Goal: Task Accomplishment & Management: Use online tool/utility

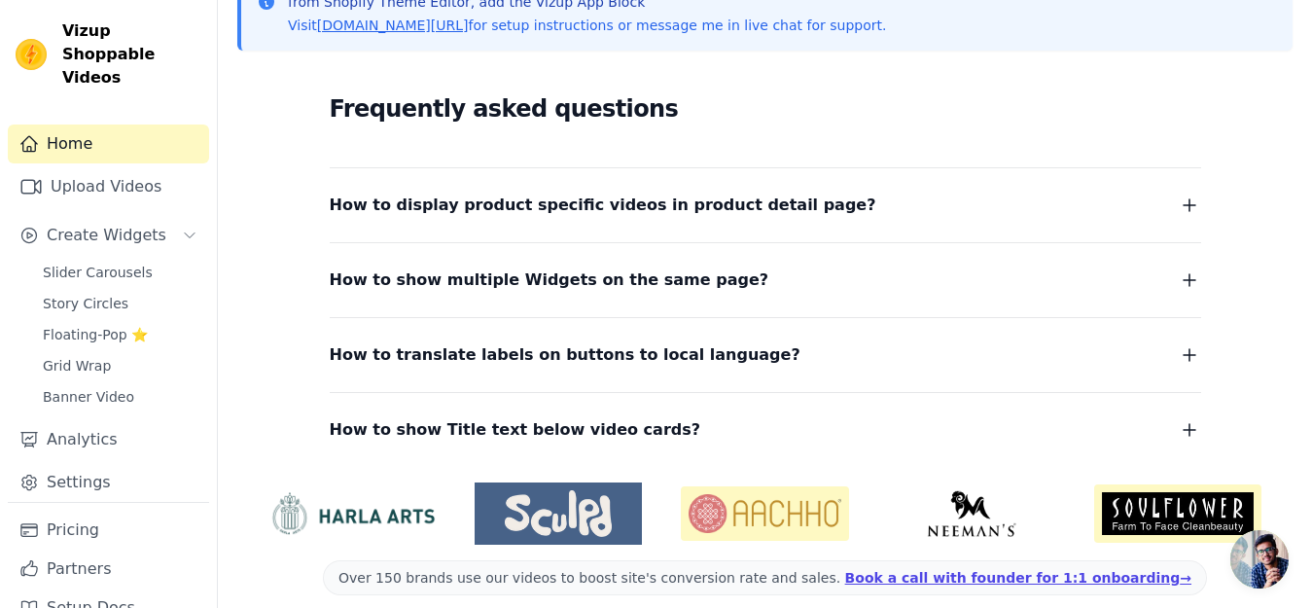
scroll to position [483, 0]
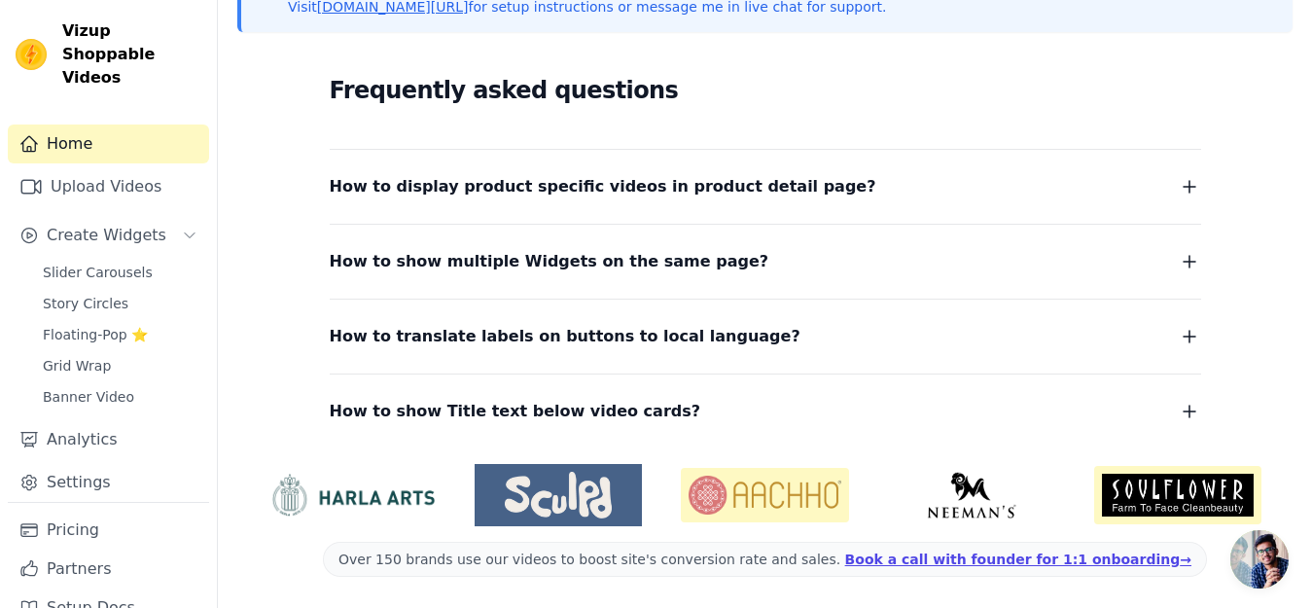
click at [681, 193] on span "How to display product specific videos in product detail page?" at bounding box center [603, 186] width 547 height 27
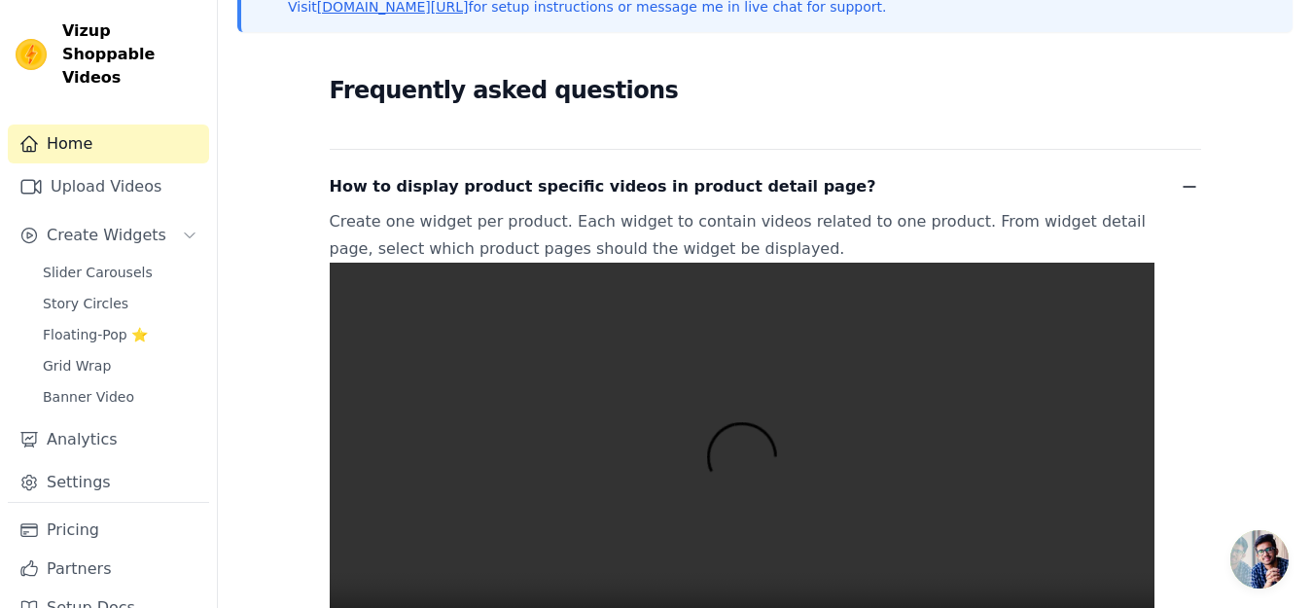
click at [681, 193] on span "How to display product specific videos in product detail page?" at bounding box center [603, 186] width 547 height 27
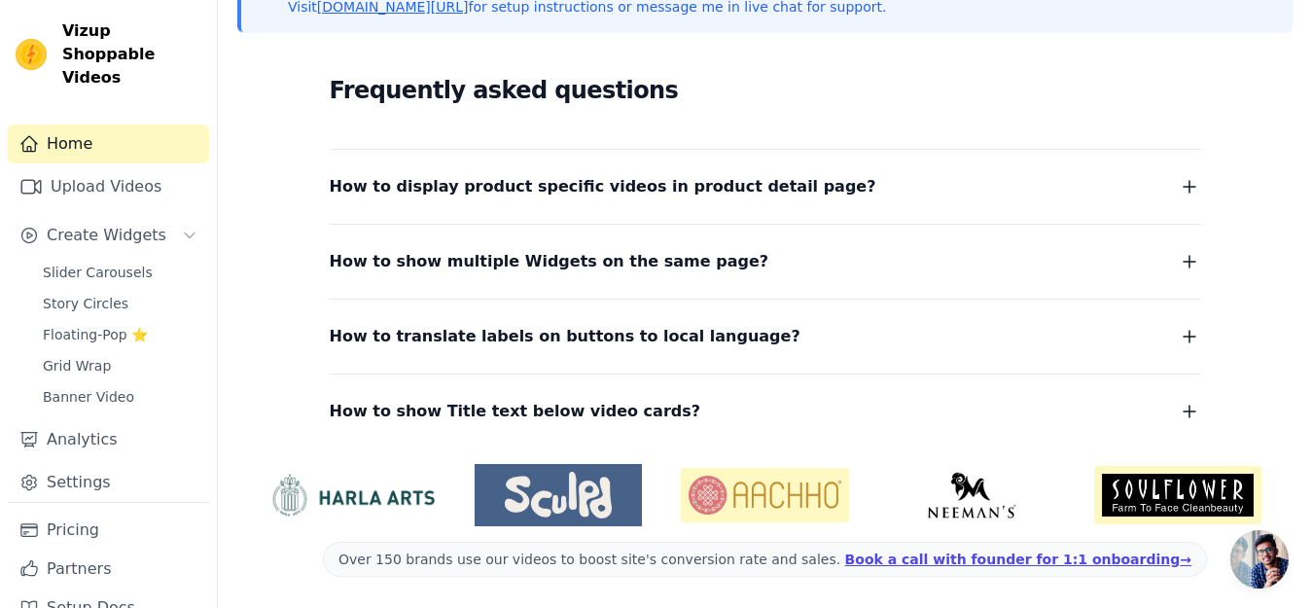
scroll to position [35, 0]
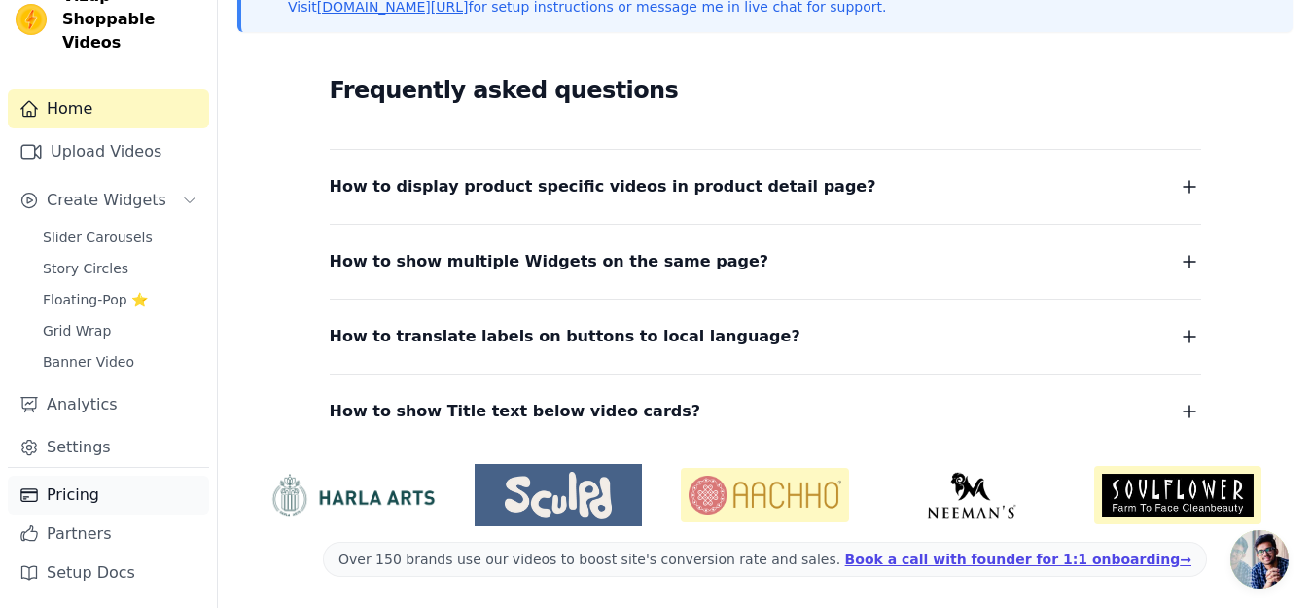
click at [32, 500] on icon "Sidebar" at bounding box center [28, 494] width 19 height 19
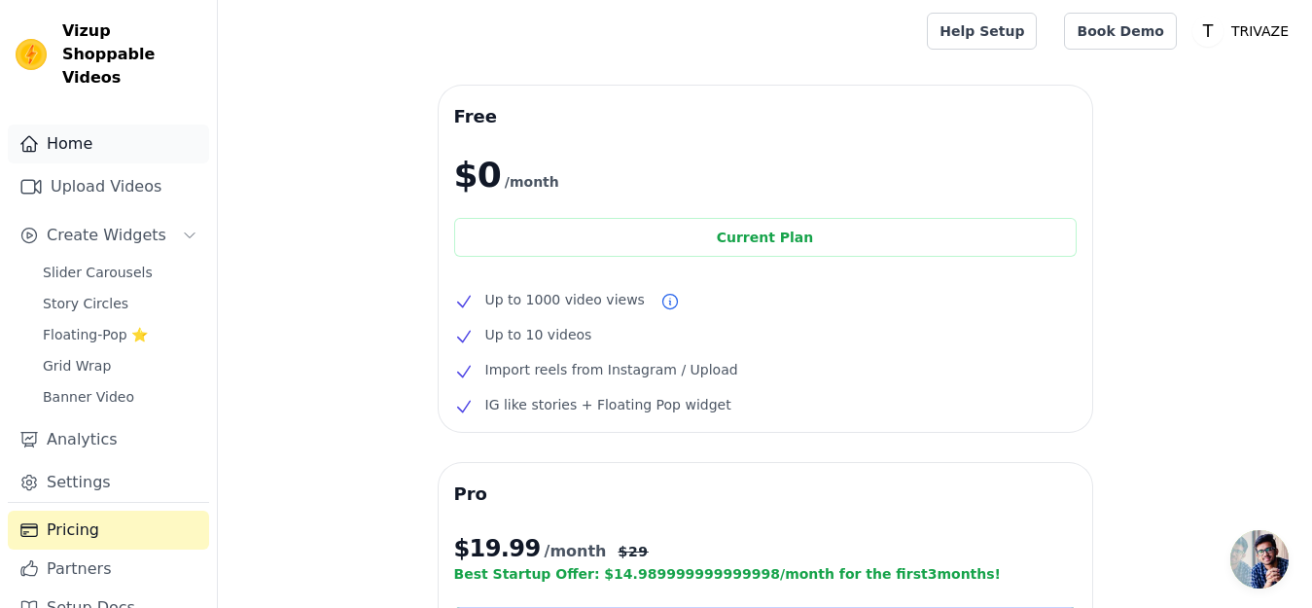
click at [56, 139] on link "Home" at bounding box center [108, 144] width 201 height 39
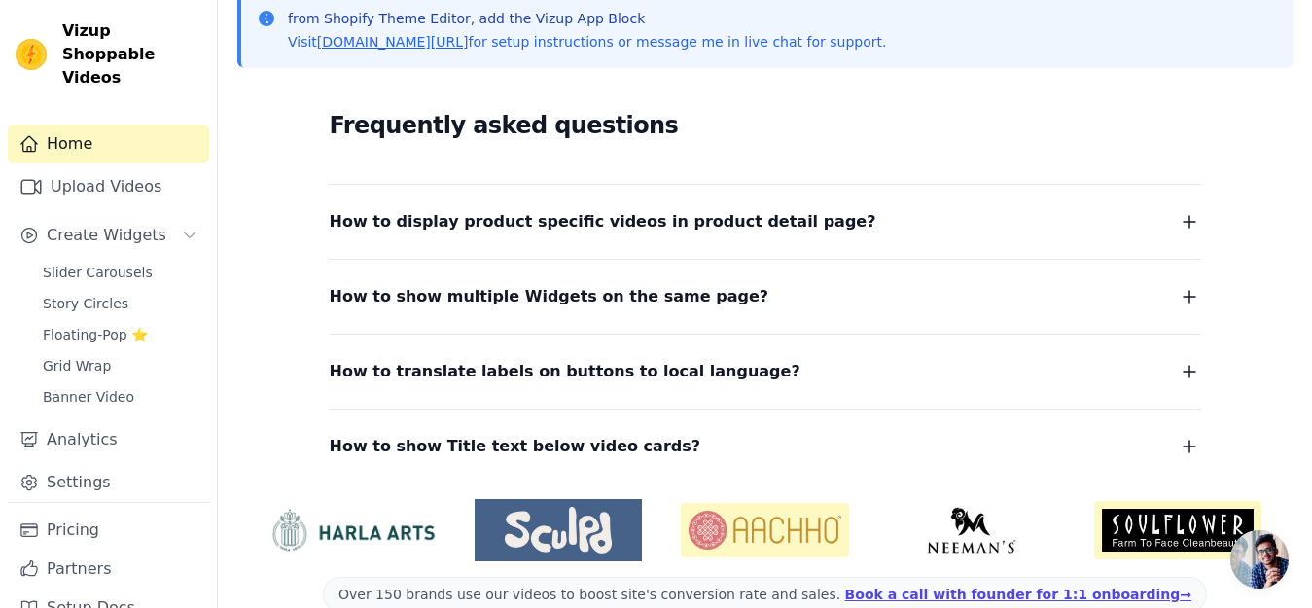
scroll to position [454, 0]
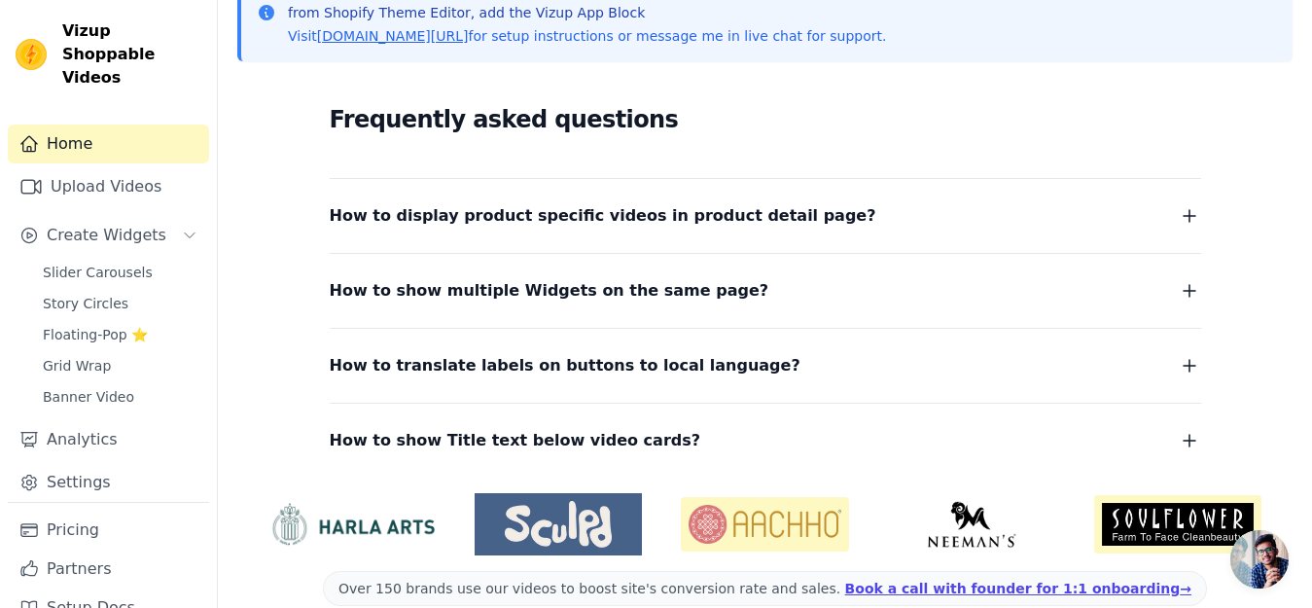
click at [667, 223] on span "How to display product specific videos in product detail page?" at bounding box center [603, 215] width 547 height 27
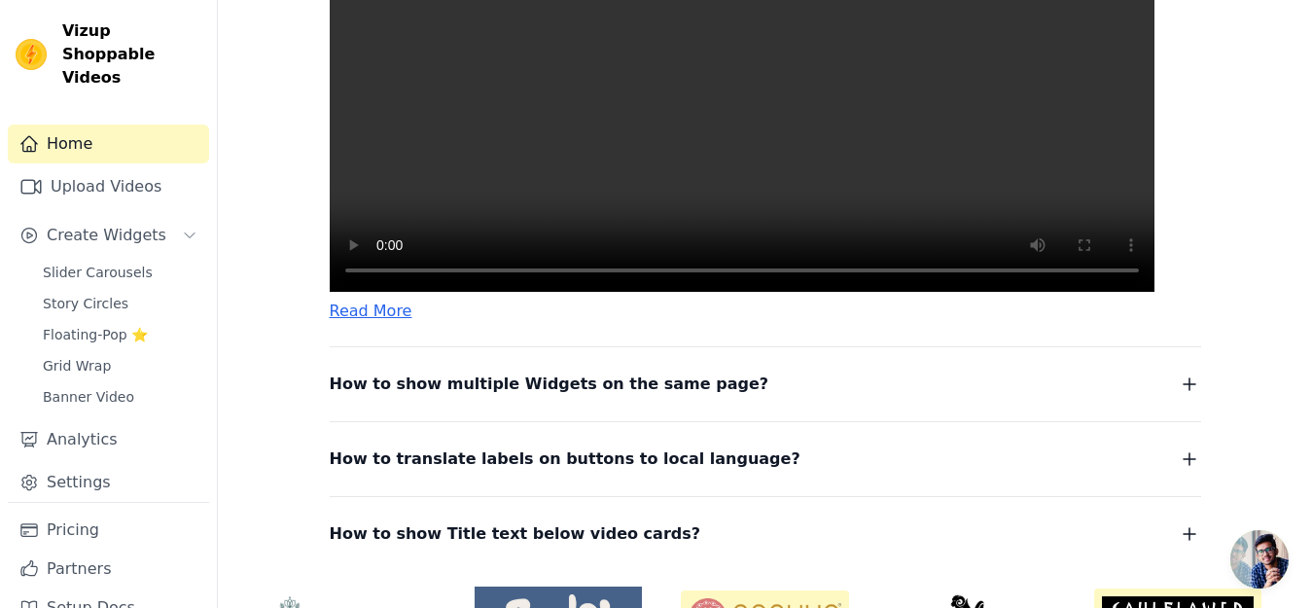
scroll to position [853, 0]
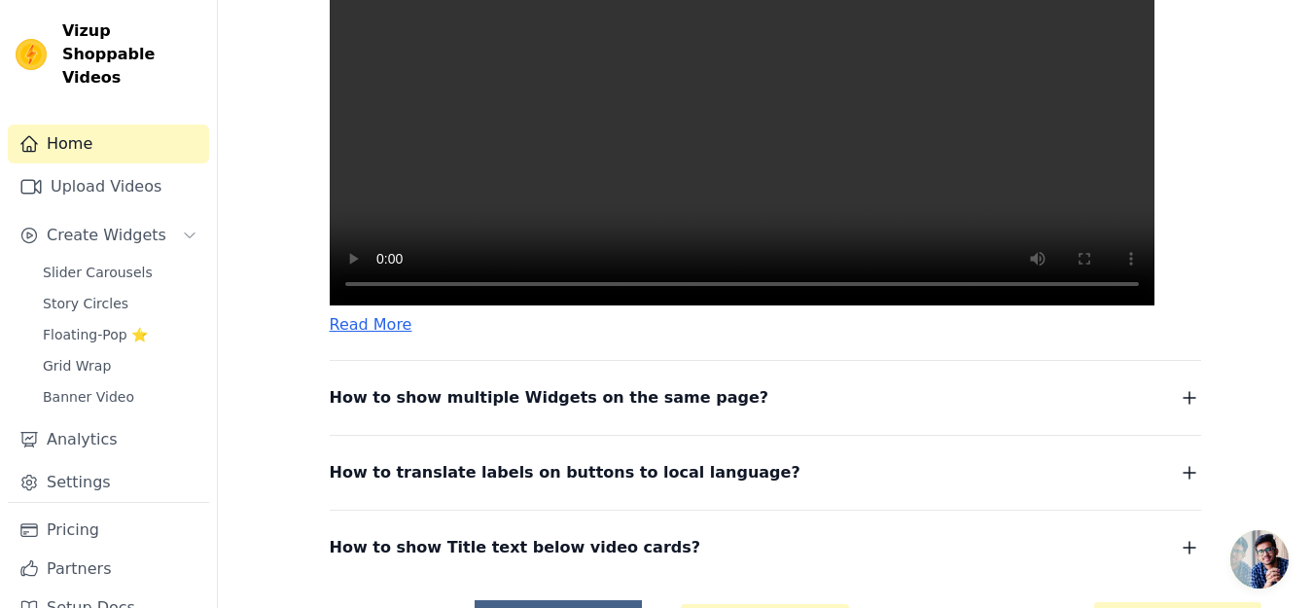
drag, startPoint x: 1311, startPoint y: 419, endPoint x: 1322, endPoint y: 419, distance: 10.7
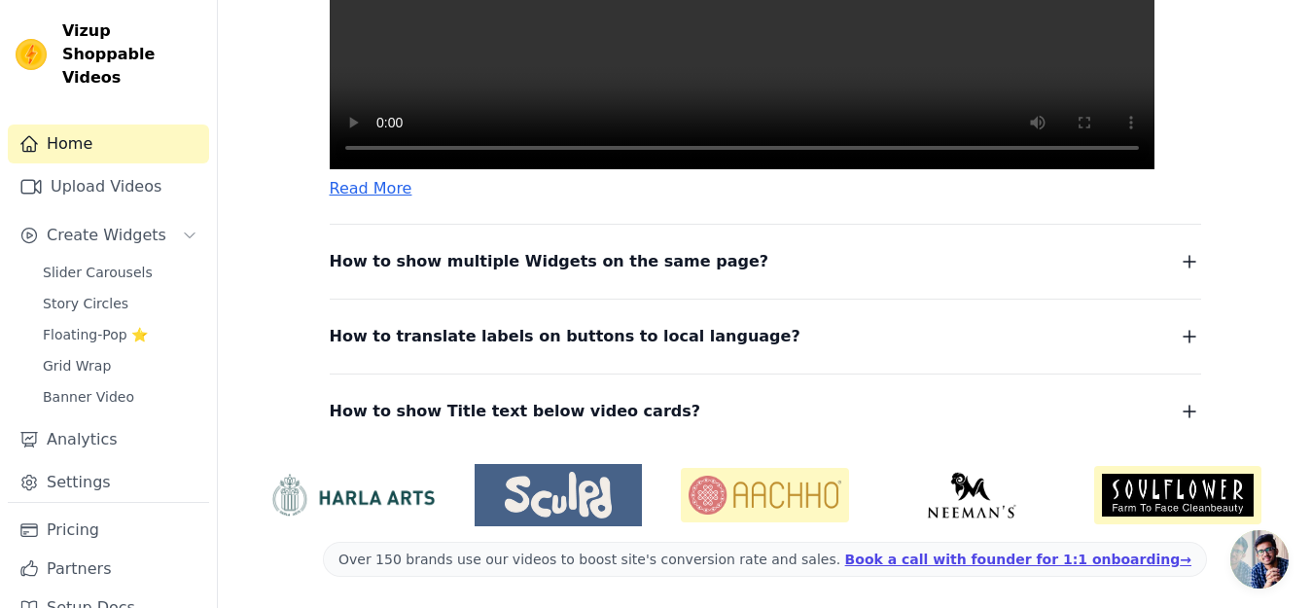
scroll to position [1041, 0]
click at [942, 278] on dl "How to display product specific videos in product detail page? Create one widge…" at bounding box center [766, 34] width 872 height 782
click at [1191, 256] on icon "button" at bounding box center [1189, 261] width 23 height 23
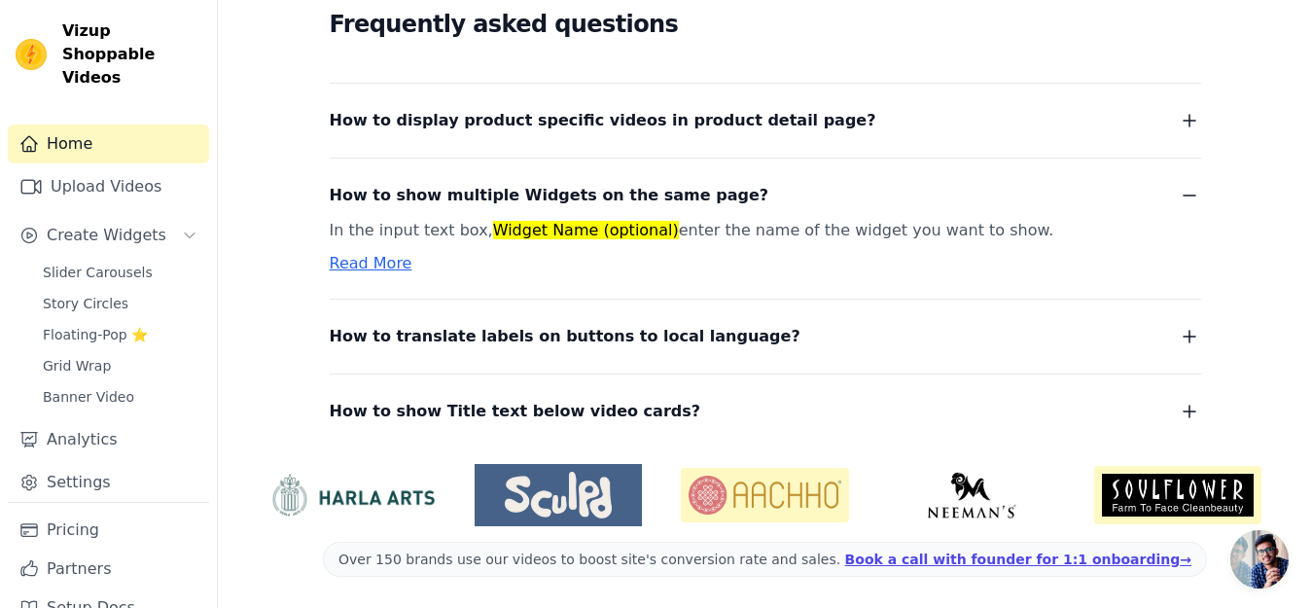
click at [1185, 340] on icon "button" at bounding box center [1189, 336] width 23 height 23
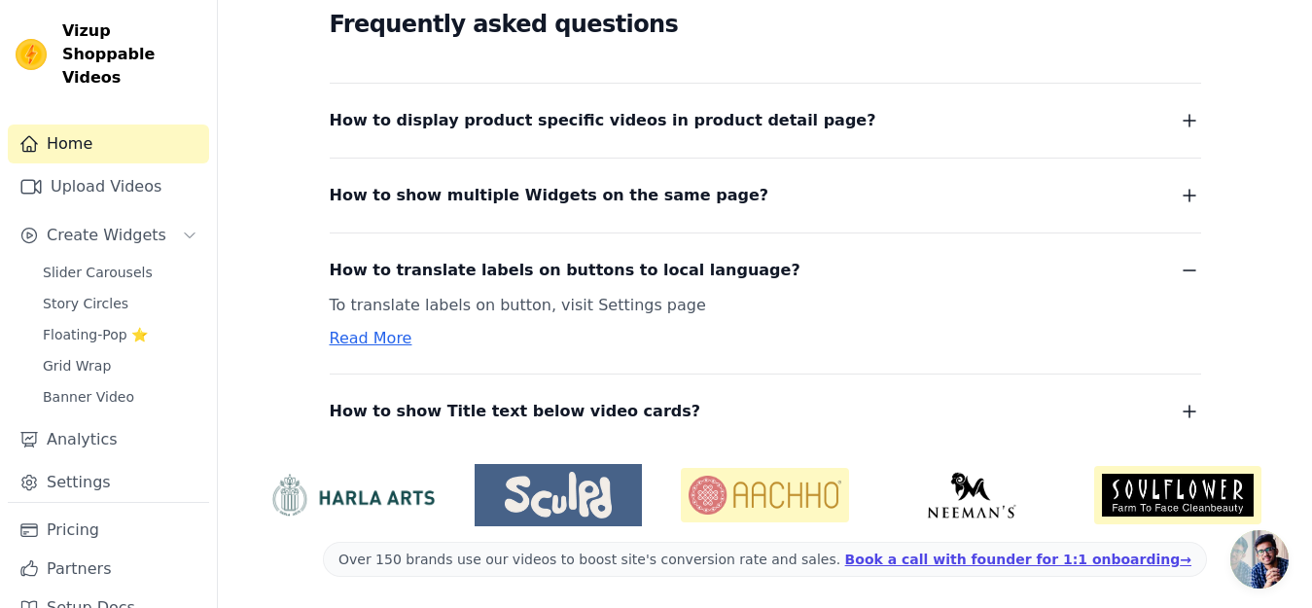
click at [662, 402] on button "How to show Title text below video cards?" at bounding box center [766, 411] width 872 height 27
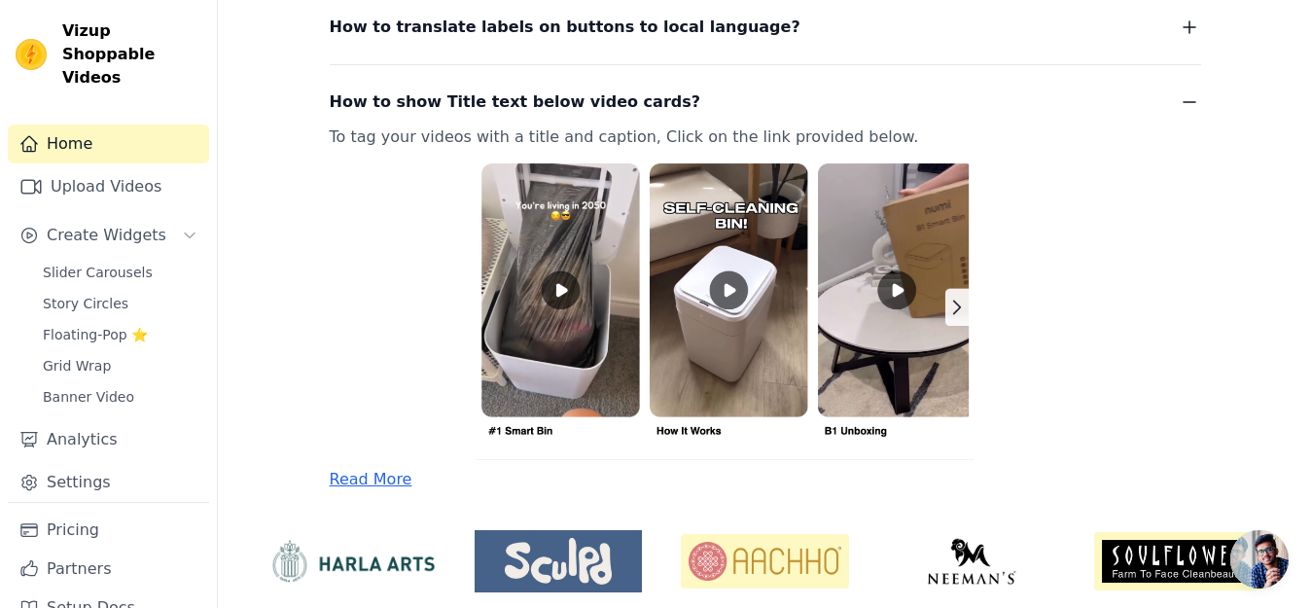
scroll to position [788, 0]
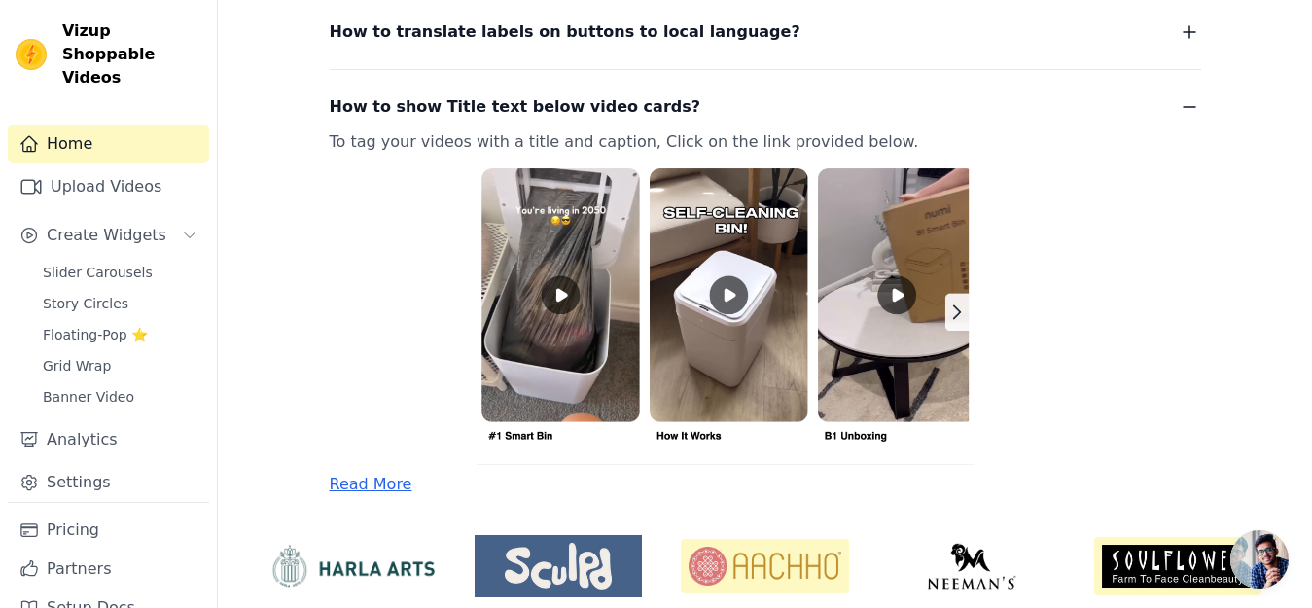
click at [570, 282] on img at bounding box center [742, 310] width 825 height 309
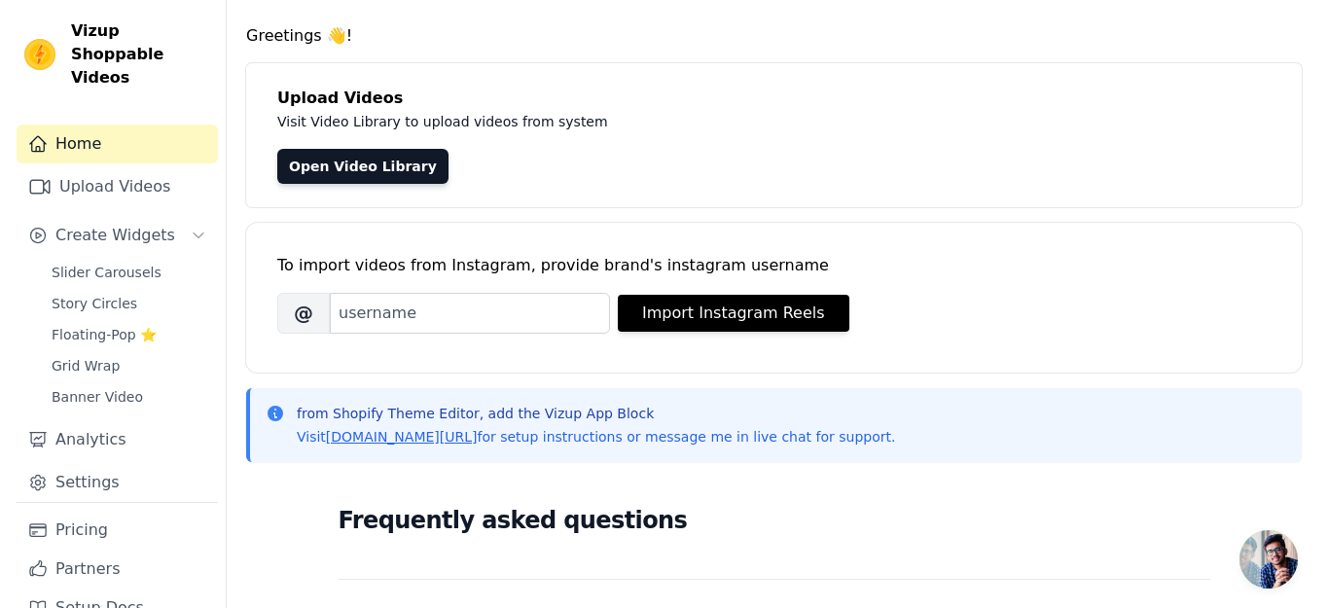
scroll to position [0, 0]
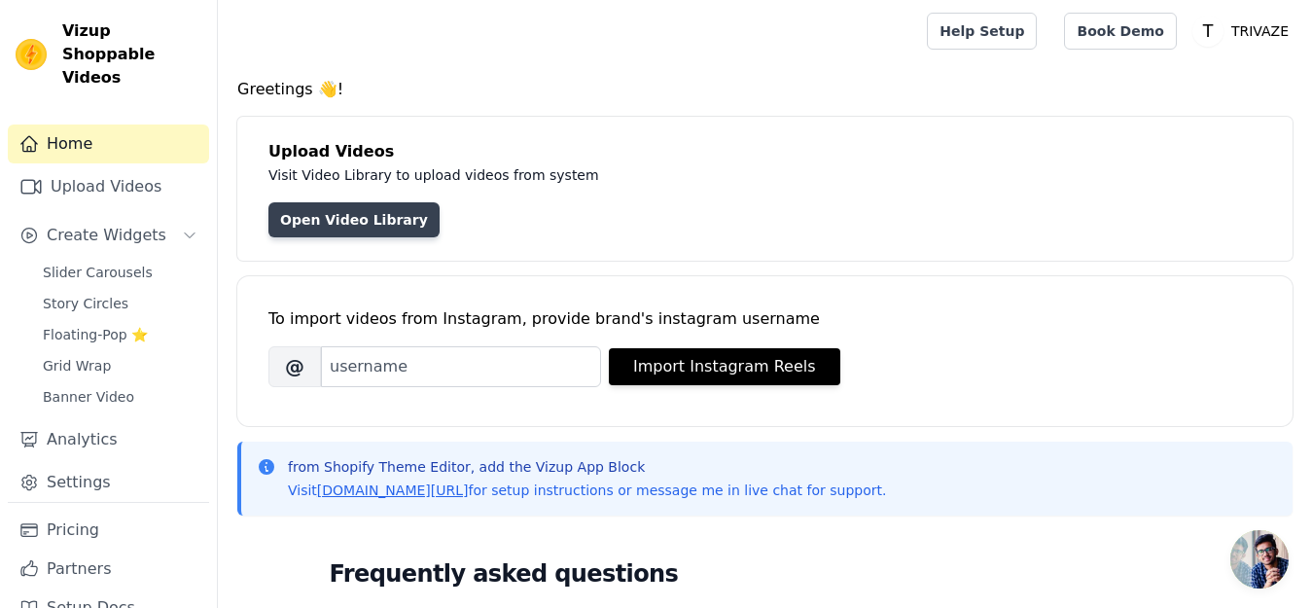
click at [329, 226] on link "Open Video Library" at bounding box center [353, 219] width 171 height 35
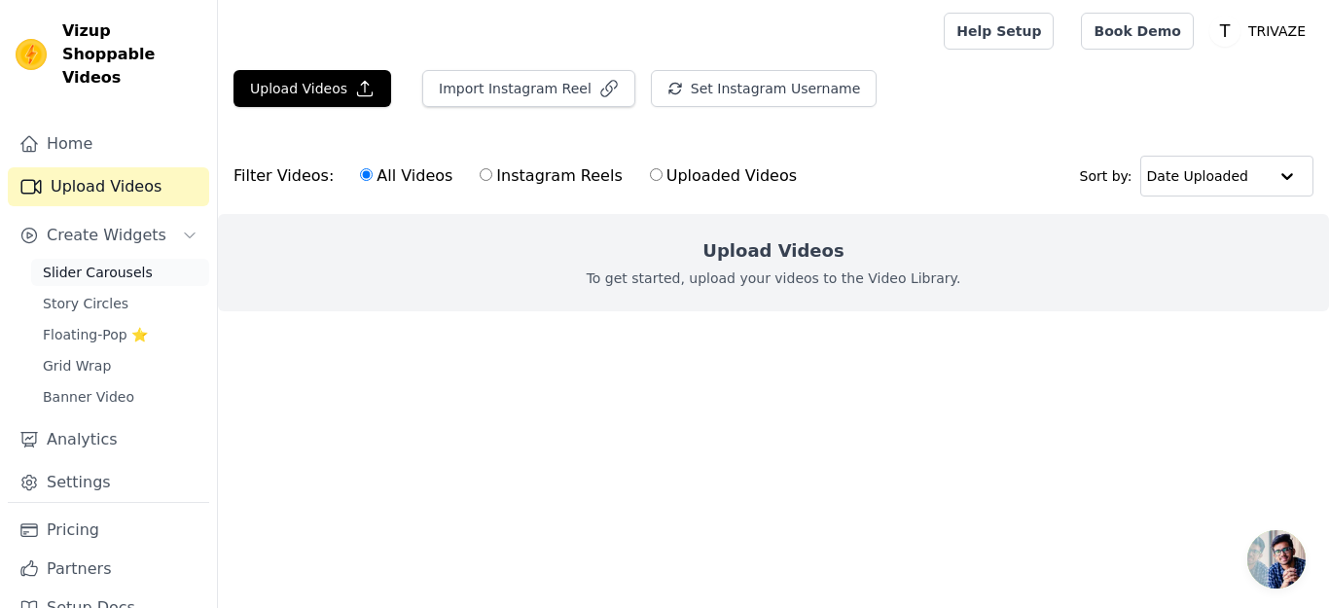
click at [136, 281] on span "Slider Carousels" at bounding box center [98, 272] width 110 height 19
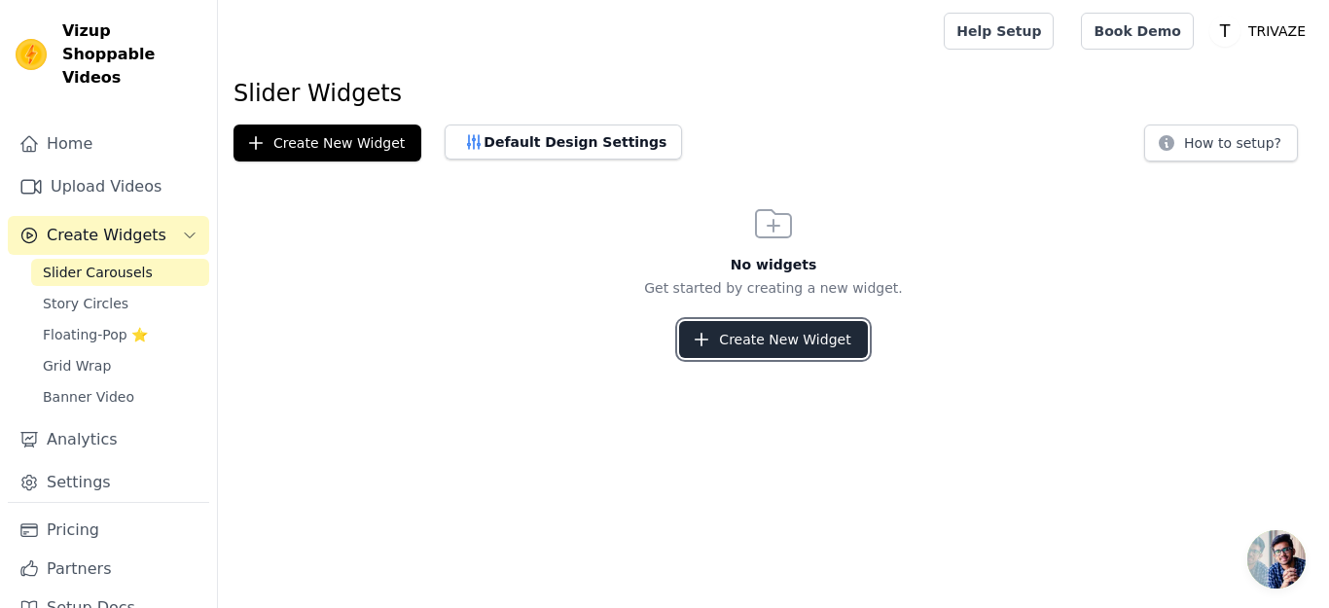
click at [736, 351] on button "Create New Widget" at bounding box center [773, 339] width 188 height 37
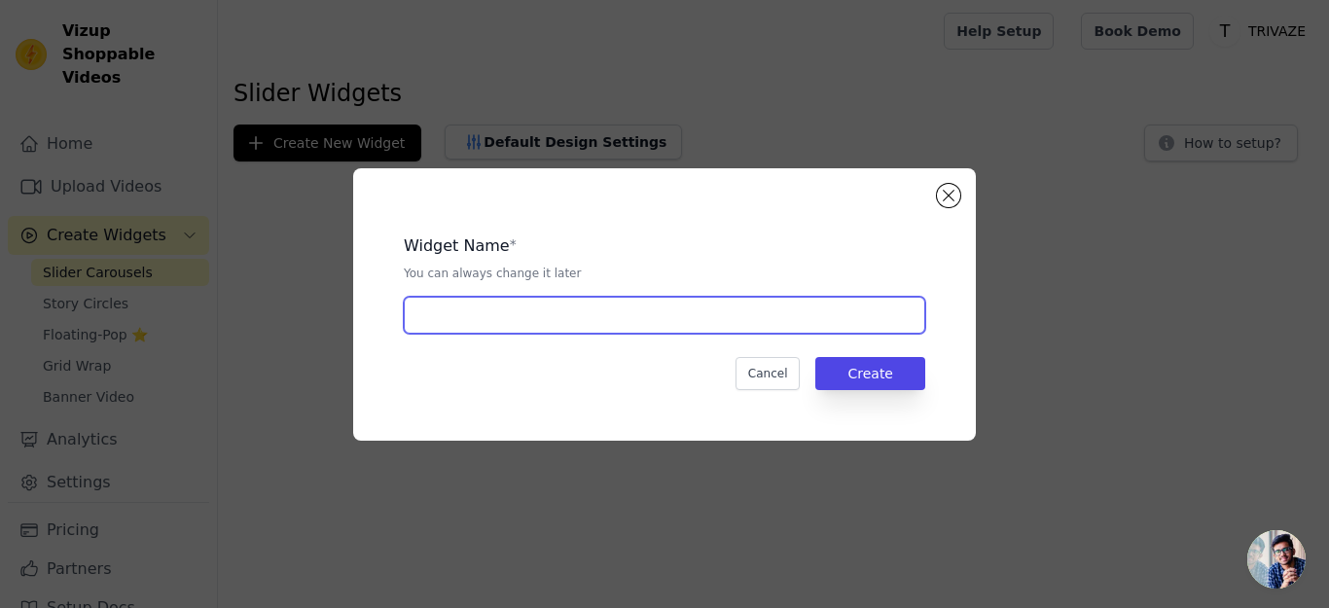
click at [477, 313] on input "text" at bounding box center [664, 315] width 521 height 37
type input "88i"
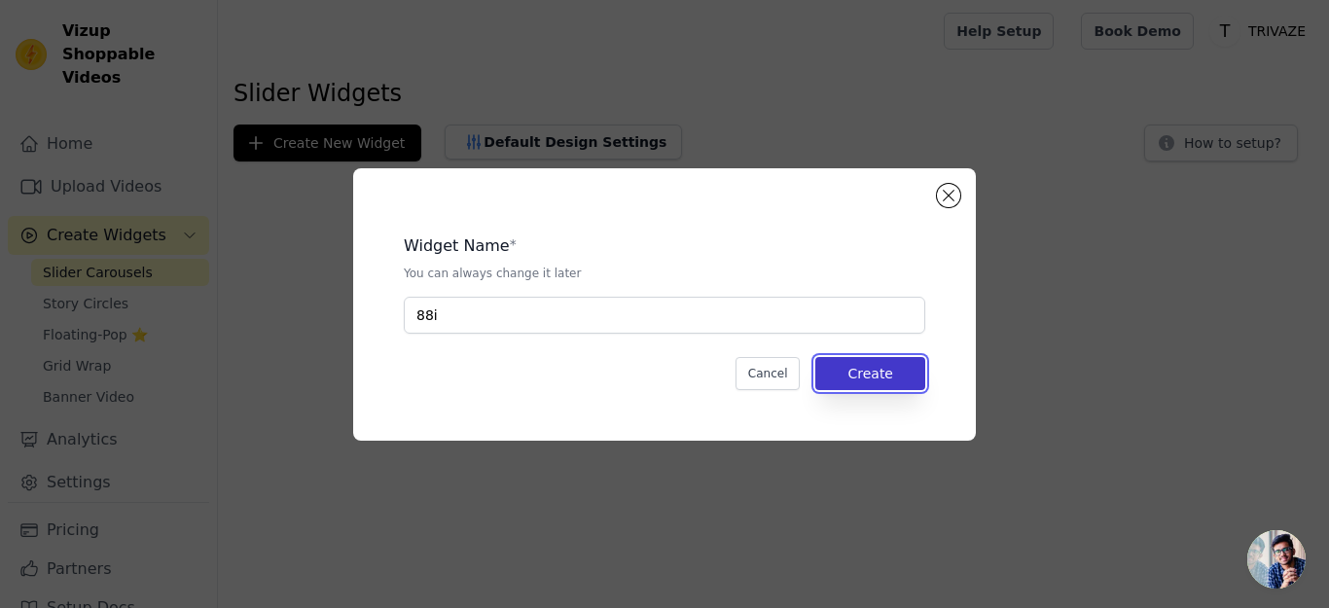
click at [885, 371] on button "Create" at bounding box center [870, 373] width 110 height 33
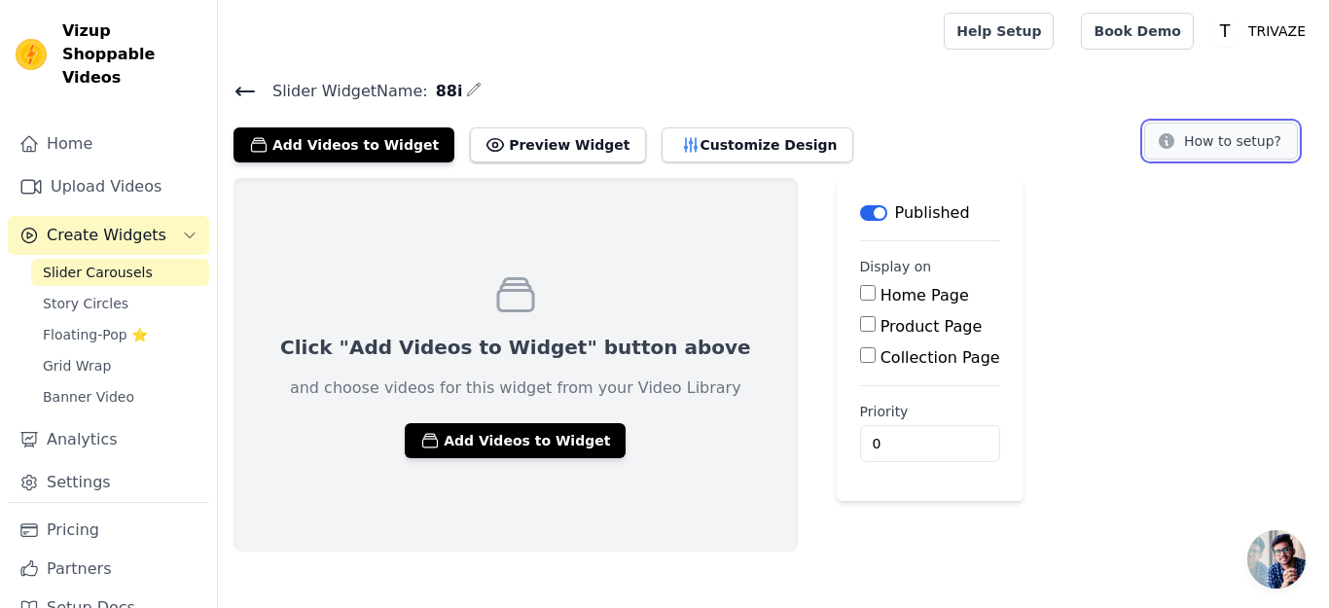
click at [1262, 140] on button "How to setup?" at bounding box center [1221, 141] width 154 height 37
